Goal: Transaction & Acquisition: Book appointment/travel/reservation

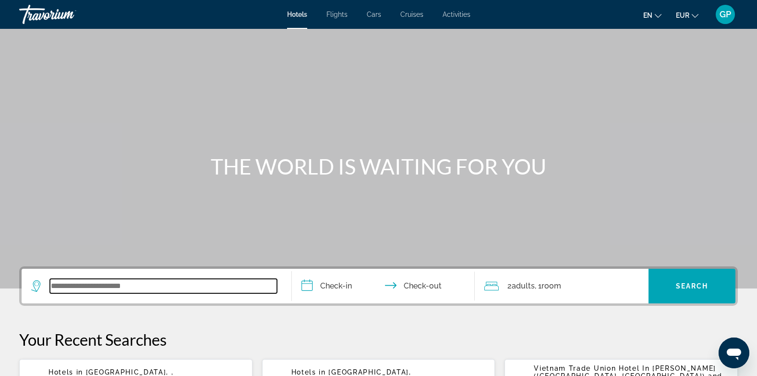
click at [103, 283] on input "Search widget" at bounding box center [163, 286] width 227 height 14
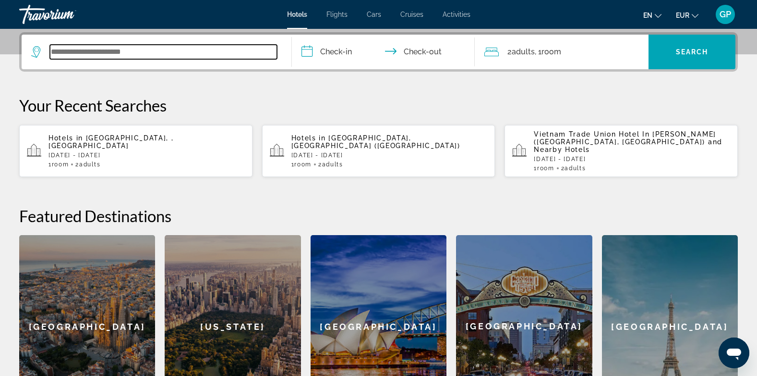
scroll to position [235, 0]
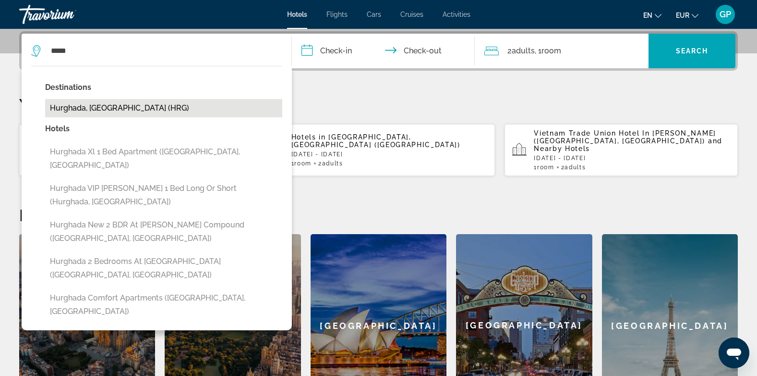
click at [115, 109] on button "Hurghada, [GEOGRAPHIC_DATA] (HRG)" at bounding box center [163, 108] width 237 height 18
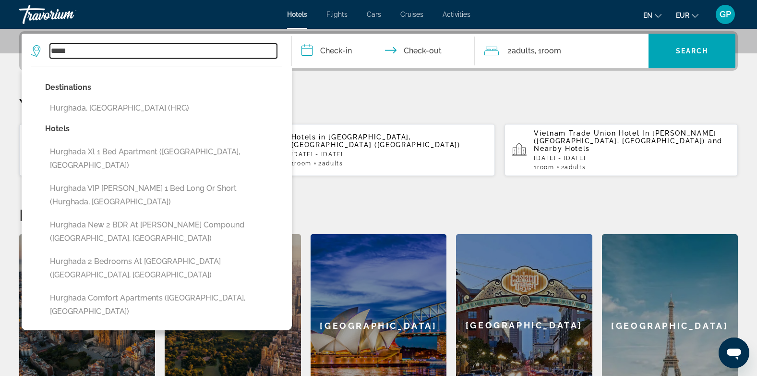
type input "**********"
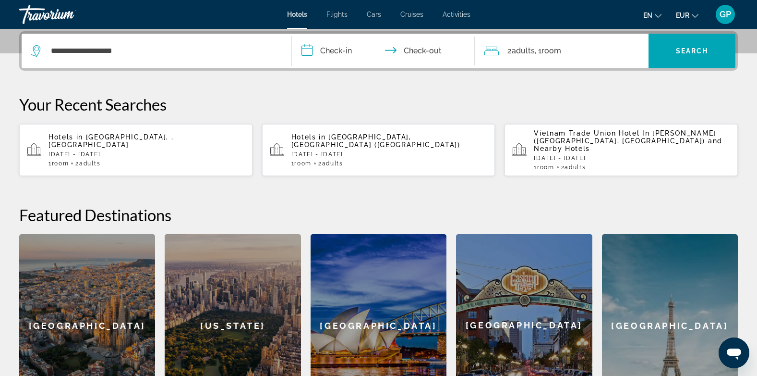
click at [336, 55] on input "**********" at bounding box center [385, 52] width 187 height 37
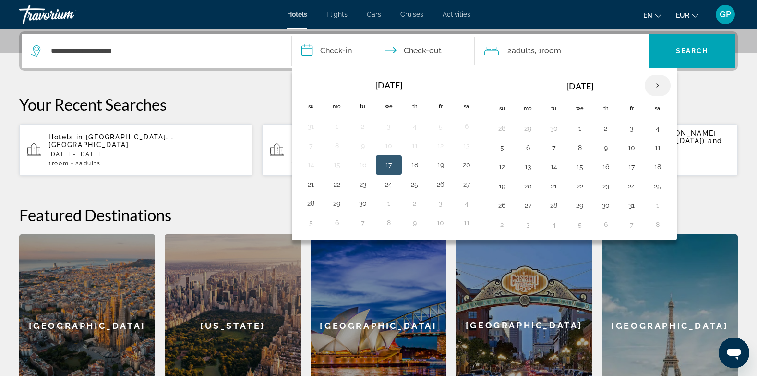
click at [659, 85] on th "Next month" at bounding box center [658, 85] width 26 height 21
click at [415, 187] on button "23" at bounding box center [414, 185] width 15 height 13
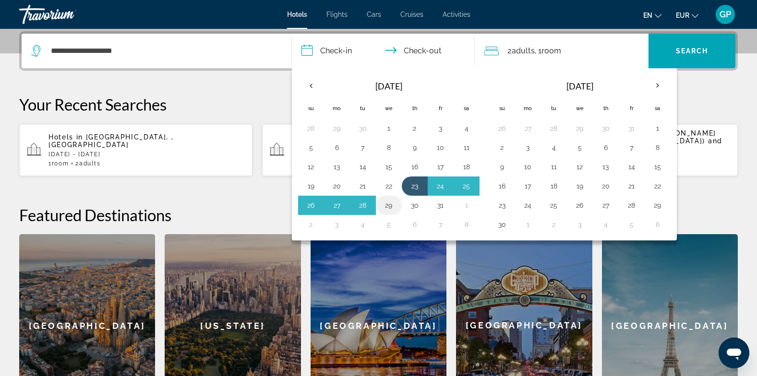
click at [386, 206] on button "29" at bounding box center [388, 204] width 15 height 13
type input "**********"
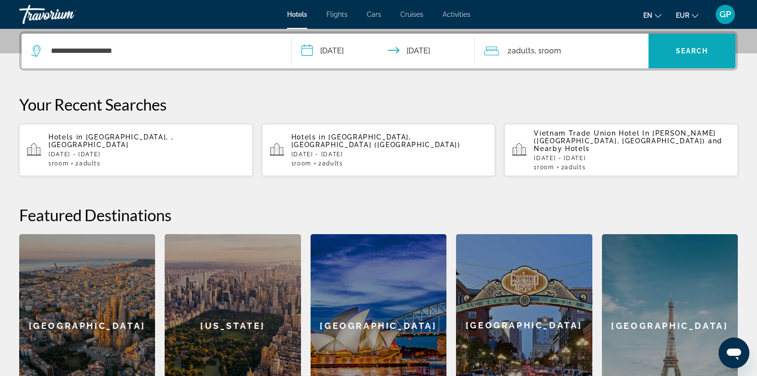
click at [684, 47] on span "Search" at bounding box center [692, 51] width 33 height 8
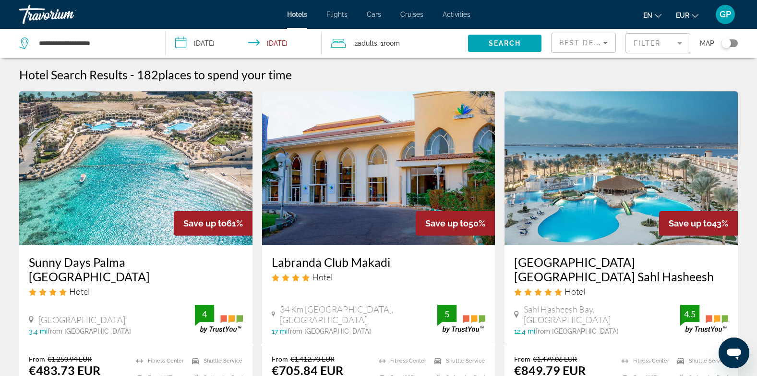
scroll to position [48, 0]
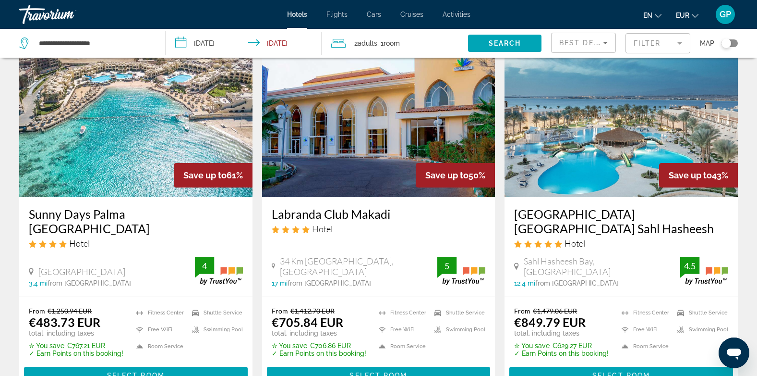
click at [113, 158] on img "Main content" at bounding box center [135, 120] width 233 height 154
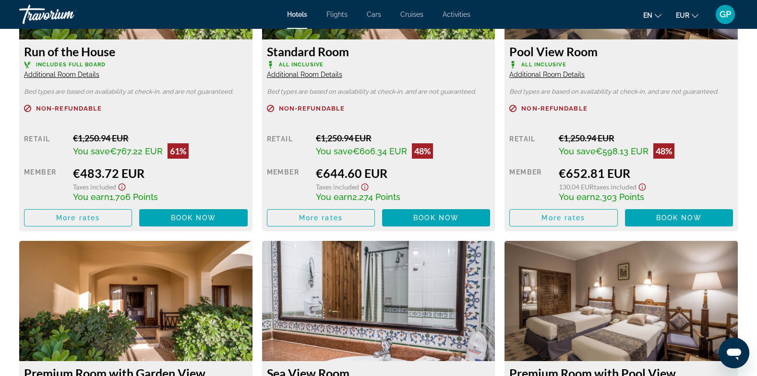
scroll to position [1441, 0]
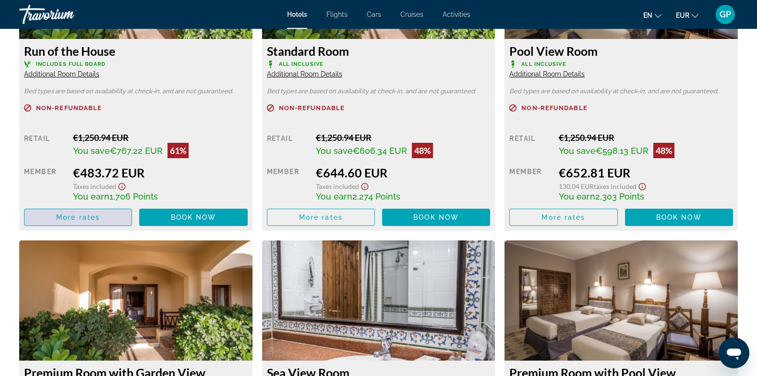
click at [83, 215] on span "More rates" at bounding box center [78, 217] width 44 height 8
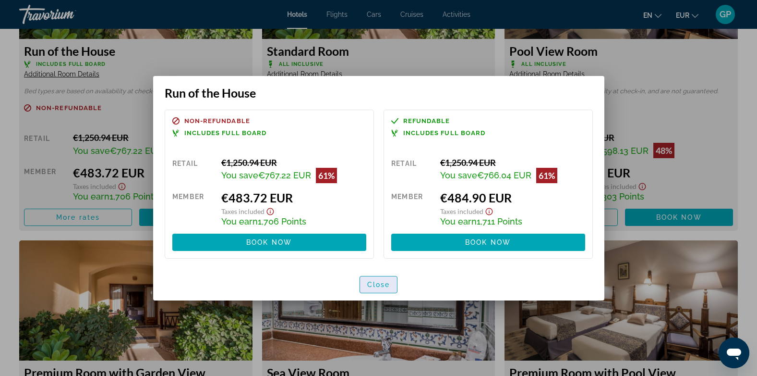
click at [375, 282] on span "Close" at bounding box center [378, 284] width 23 height 8
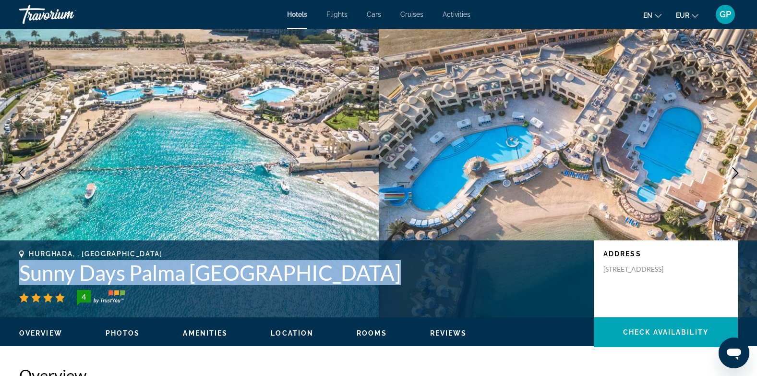
drag, startPoint x: 18, startPoint y: 272, endPoint x: 403, endPoint y: 286, distance: 385.4
click at [403, 286] on div "Hurghada, , [GEOGRAPHIC_DATA] Sunny Days [GEOGRAPHIC_DATA] 4 Address [STREET_AD…" at bounding box center [378, 279] width 757 height 58
copy div "Sunny Days Palma [GEOGRAPHIC_DATA]"
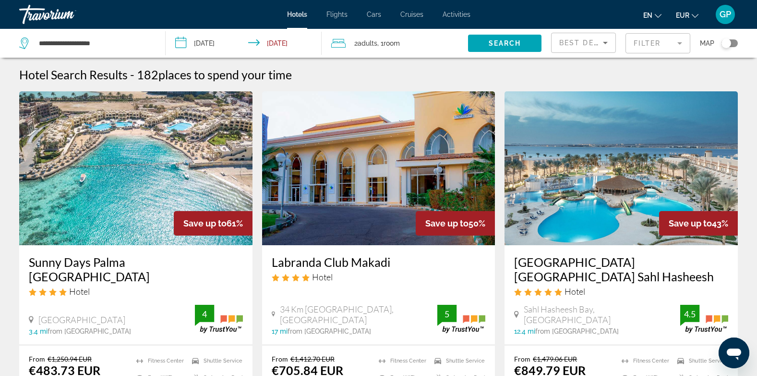
click at [210, 46] on input "**********" at bounding box center [246, 45] width 160 height 32
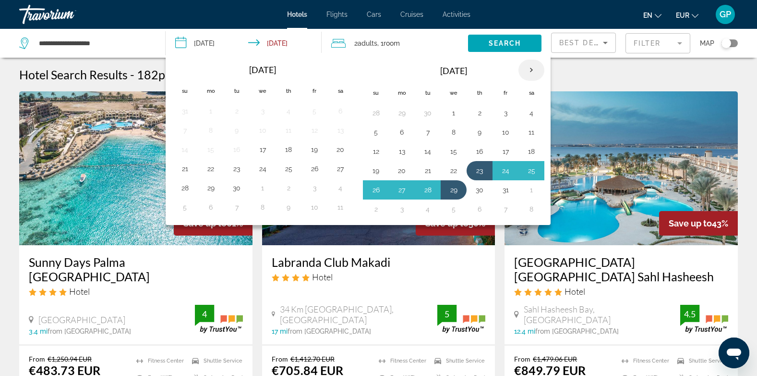
click at [534, 69] on th "Next month" at bounding box center [532, 70] width 26 height 21
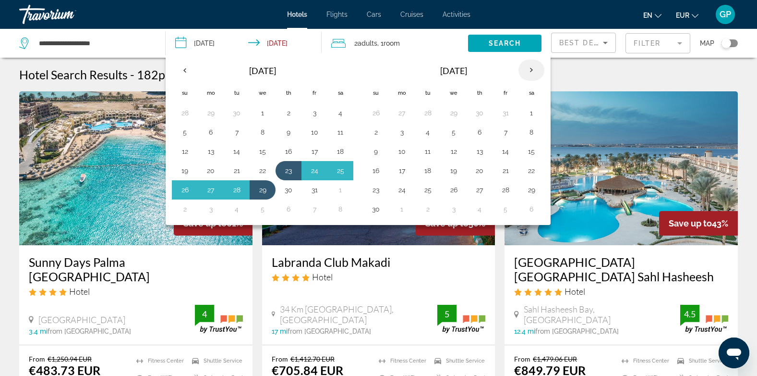
click at [530, 69] on th "Next month" at bounding box center [532, 70] width 26 height 21
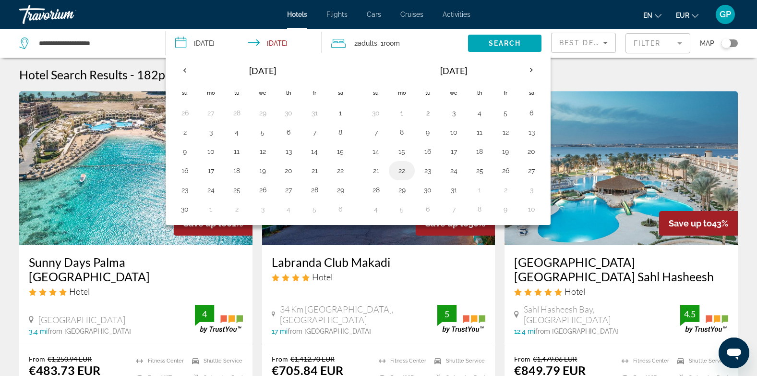
click at [399, 170] on button "22" at bounding box center [401, 170] width 15 height 13
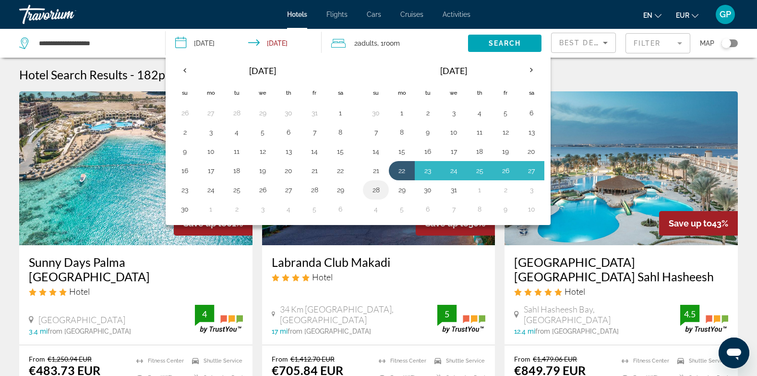
click at [377, 185] on button "28" at bounding box center [375, 189] width 15 height 13
type input "**********"
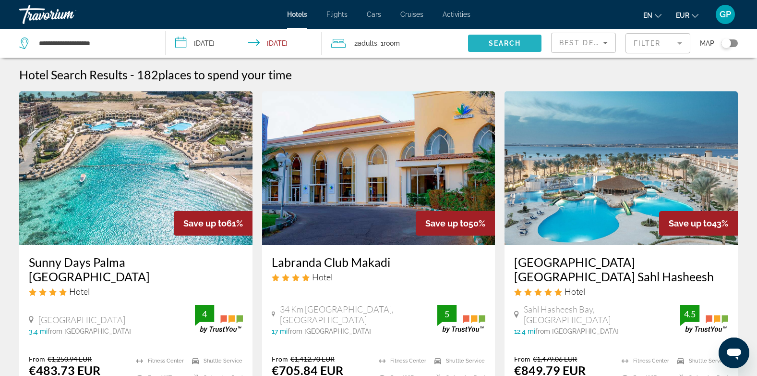
click at [502, 45] on span "Search" at bounding box center [505, 43] width 33 height 8
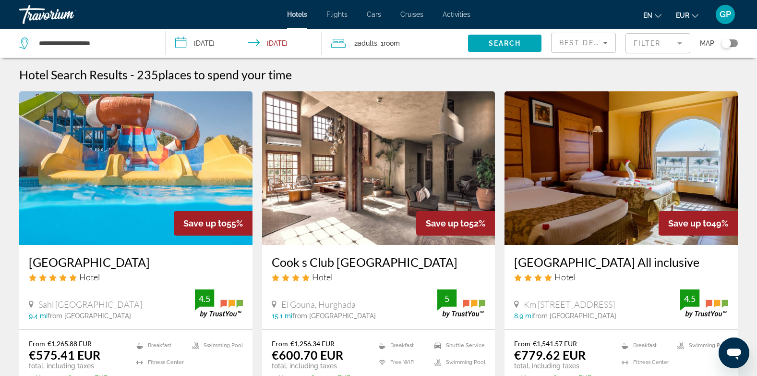
click at [132, 195] on img "Main content" at bounding box center [135, 168] width 233 height 154
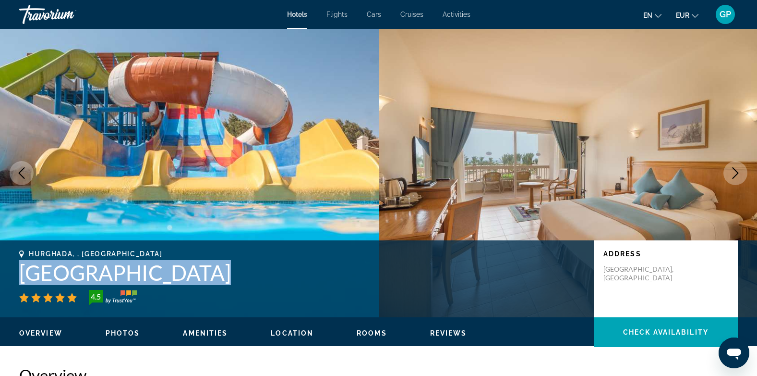
drag, startPoint x: 19, startPoint y: 268, endPoint x: 285, endPoint y: 286, distance: 266.1
click at [285, 286] on div "Hurghada, , [GEOGRAPHIC_DATA] [GEOGRAPHIC_DATA] 4.5" at bounding box center [301, 277] width 565 height 55
copy div "[GEOGRAPHIC_DATA]"
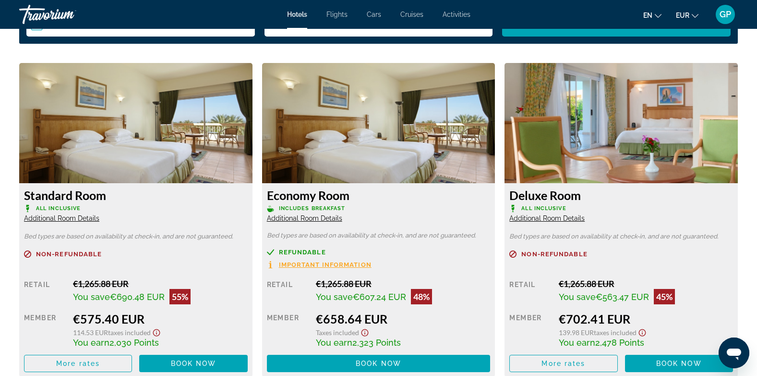
scroll to position [1345, 0]
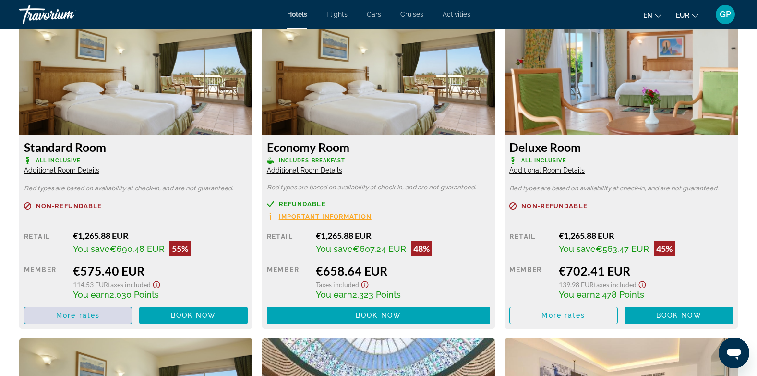
click at [78, 316] on span "More rates" at bounding box center [78, 315] width 44 height 8
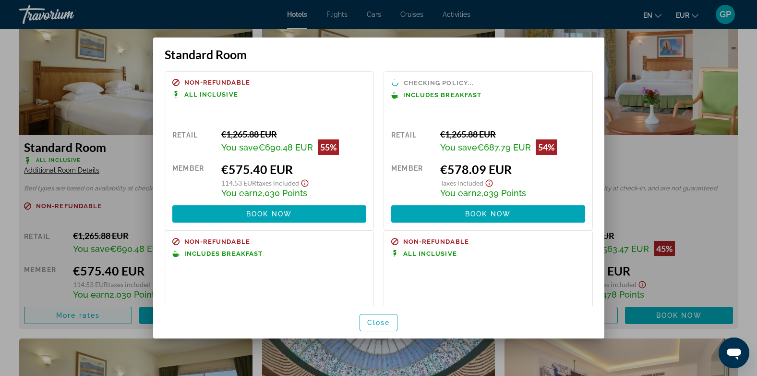
scroll to position [0, 0]
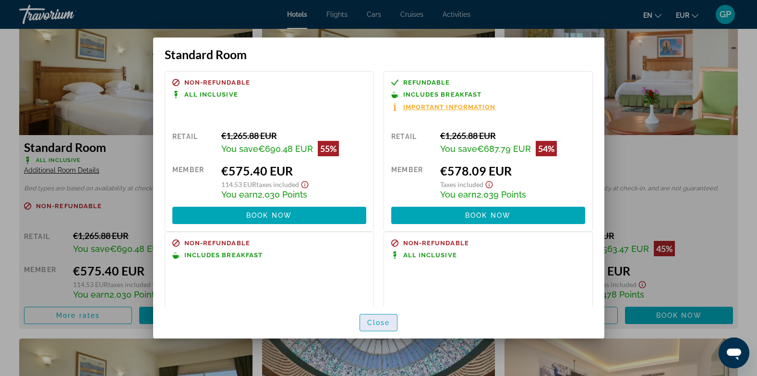
click at [380, 324] on span "Close" at bounding box center [378, 322] width 23 height 8
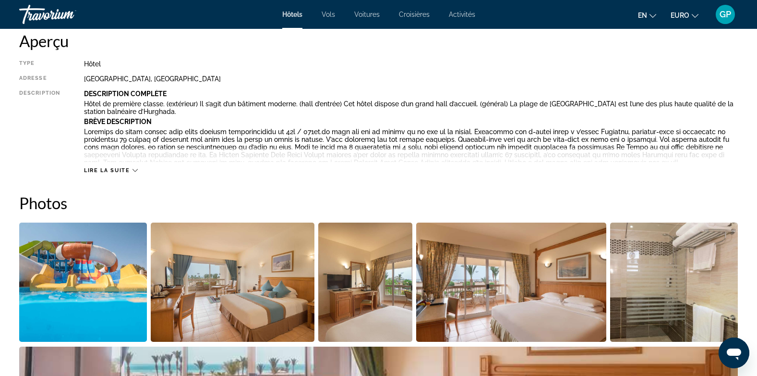
scroll to position [336, 0]
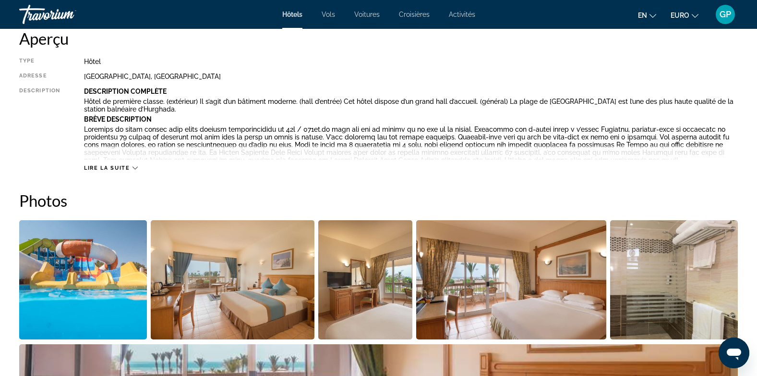
click at [133, 167] on icon "Main content" at bounding box center [135, 167] width 5 height 5
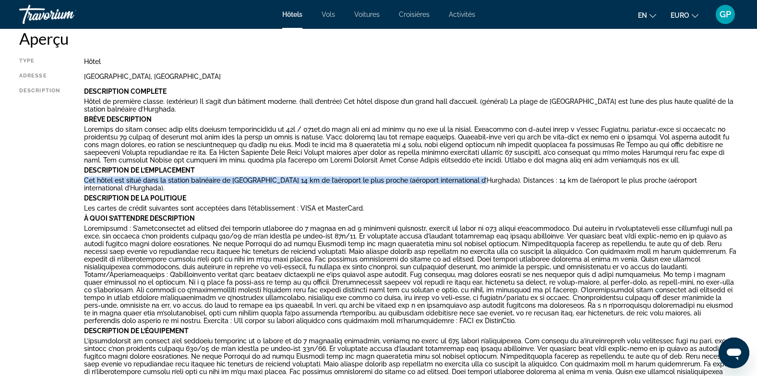
drag, startPoint x: 84, startPoint y: 180, endPoint x: 478, endPoint y: 180, distance: 394.3
click at [478, 180] on p "Cet hôtel est situé dans la station balnéaire de [GEOGRAPHIC_DATA] 14 km de l’a…" at bounding box center [411, 183] width 654 height 15
copy p "Cet hôtel est situé dans la station balnéaire de [GEOGRAPHIC_DATA] 14 km de l’a…"
